Goal: Navigation & Orientation: Find specific page/section

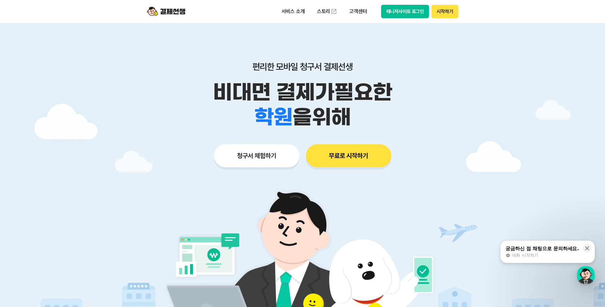
click at [403, 12] on button "매니저사이트 로그인" at bounding box center [405, 11] width 48 height 13
click at [397, 5] on button "매니저사이트 로그인" at bounding box center [405, 11] width 48 height 13
click at [404, 14] on button "매니저사이트 로그인" at bounding box center [405, 11] width 48 height 13
drag, startPoint x: 366, startPoint y: 64, endPoint x: 345, endPoint y: 56, distance: 22.5
click at [362, 62] on p "편리한 모바일 청구서 결제선생" at bounding box center [302, 66] width 326 height 11
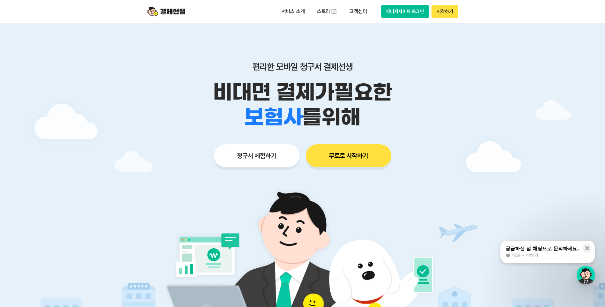
click at [164, 6] on img at bounding box center [166, 11] width 38 height 12
click at [161, 13] on img at bounding box center [166, 11] width 38 height 12
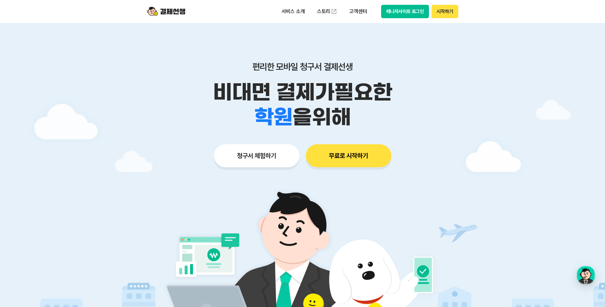
click at [408, 11] on button "매니저사이트 로그인" at bounding box center [405, 11] width 48 height 13
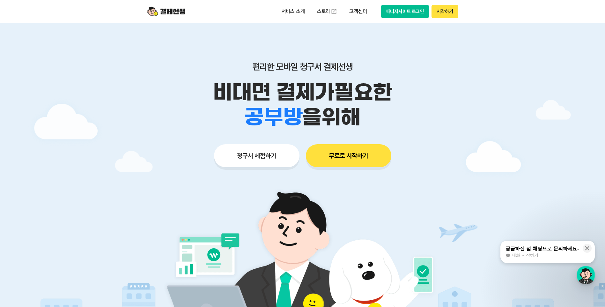
click at [404, 13] on button "매니저사이트 로그인" at bounding box center [405, 11] width 48 height 13
click at [434, 7] on button "시작하기" at bounding box center [444, 11] width 26 height 13
click at [387, 16] on button "매니저사이트 로그인" at bounding box center [405, 11] width 48 height 13
click at [498, 59] on div at bounding box center [302, 191] width 605 height 336
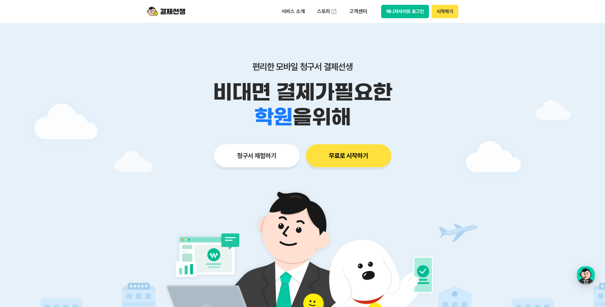
click at [410, 11] on button "매니저사이트 로그인" at bounding box center [405, 11] width 48 height 13
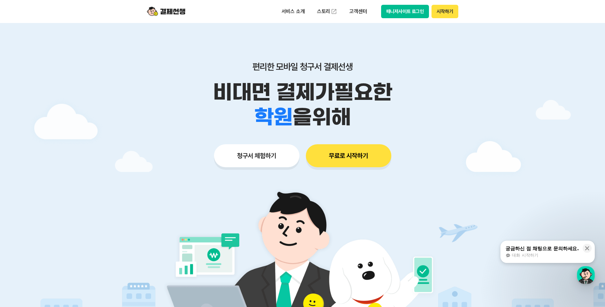
click at [398, 13] on button "매니저사이트 로그인" at bounding box center [405, 11] width 48 height 13
